Goal: Information Seeking & Learning: Learn about a topic

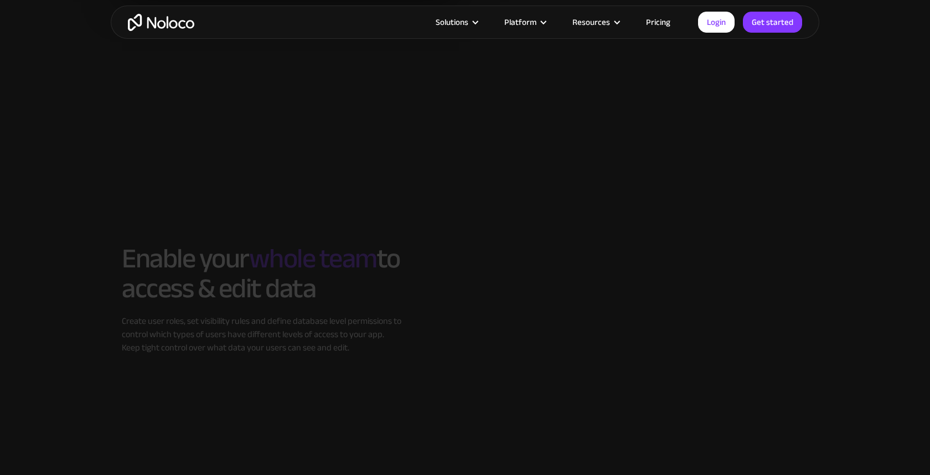
scroll to position [1638, 0]
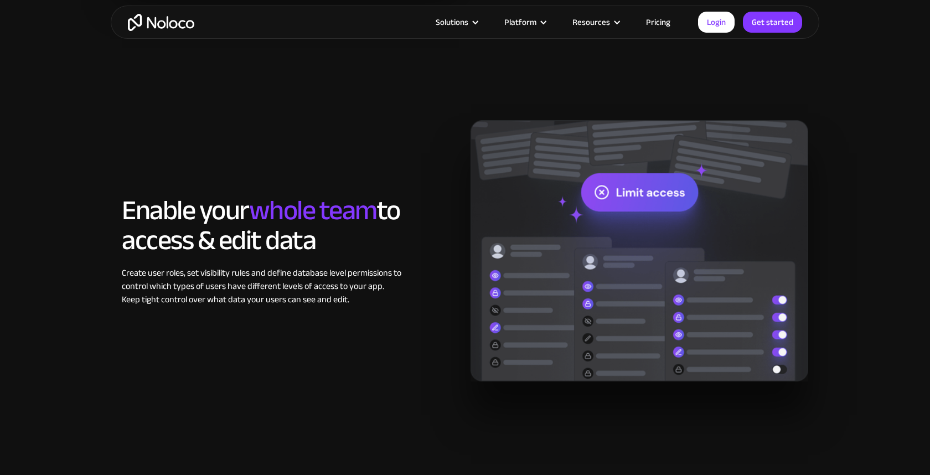
click at [656, 20] on link "Pricing" at bounding box center [658, 22] width 52 height 14
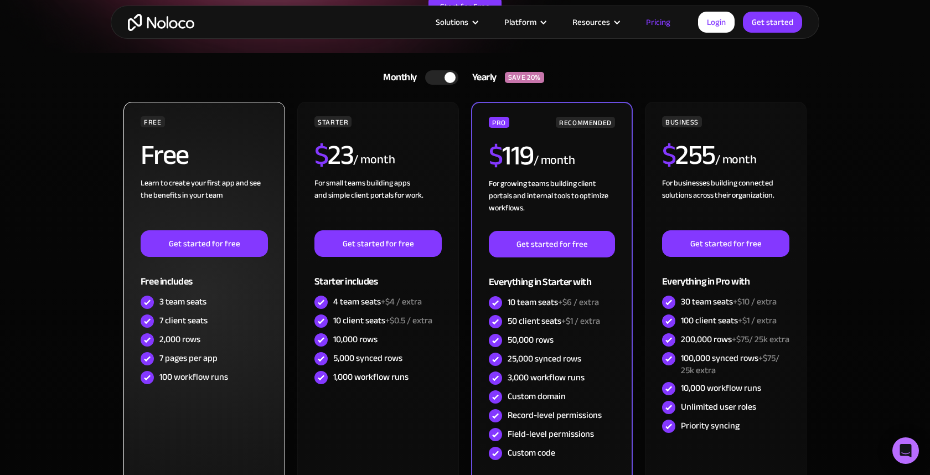
scroll to position [195, 0]
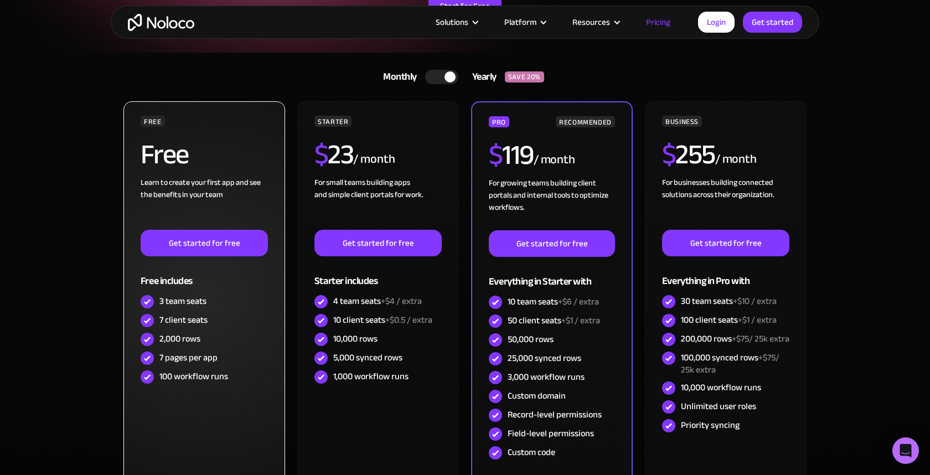
click at [170, 334] on div "2,000 rows" at bounding box center [179, 339] width 41 height 12
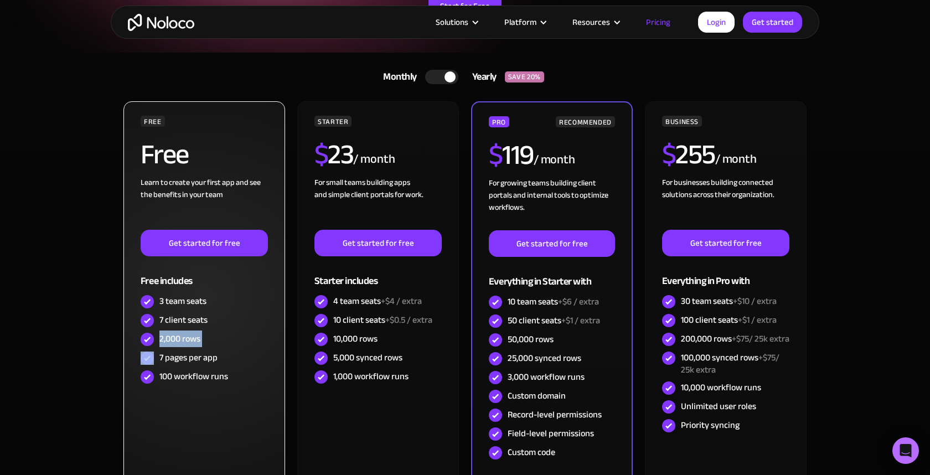
click at [170, 334] on div "2,000 rows" at bounding box center [179, 339] width 41 height 12
click at [201, 379] on div "100 workflow runs" at bounding box center [193, 376] width 69 height 12
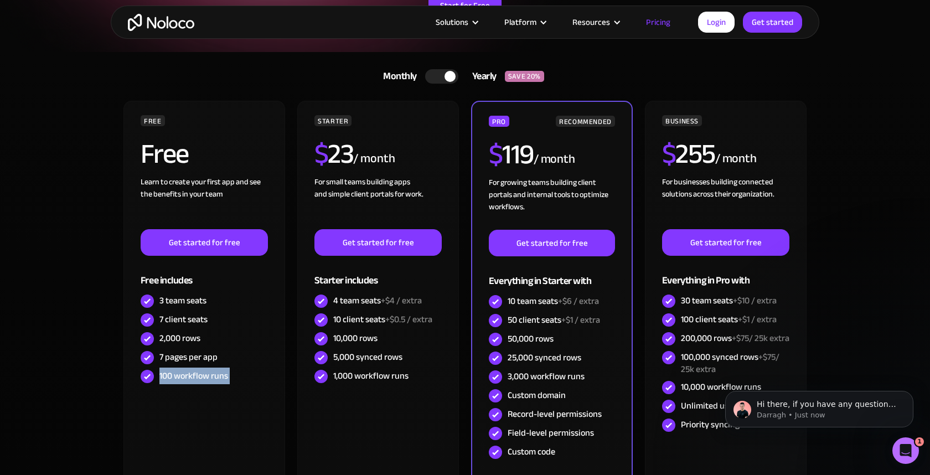
scroll to position [197, 0]
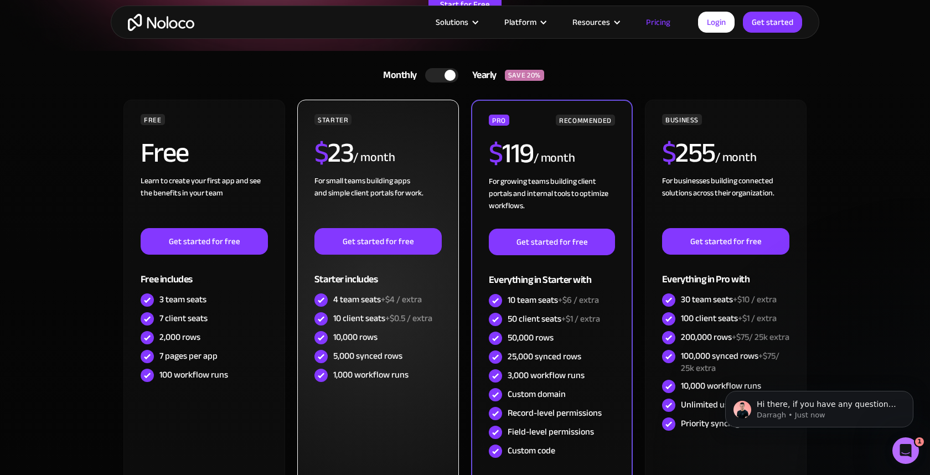
click at [395, 426] on div "STARTER $ 23 / month For small teams building apps and simple client portals fo…" at bounding box center [378, 295] width 162 height 390
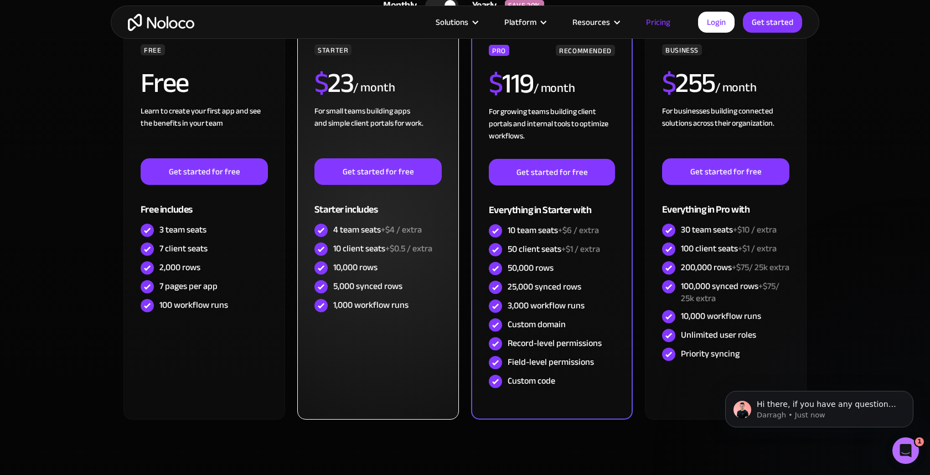
scroll to position [266, 0]
